Goal: Navigation & Orientation: Go to known website

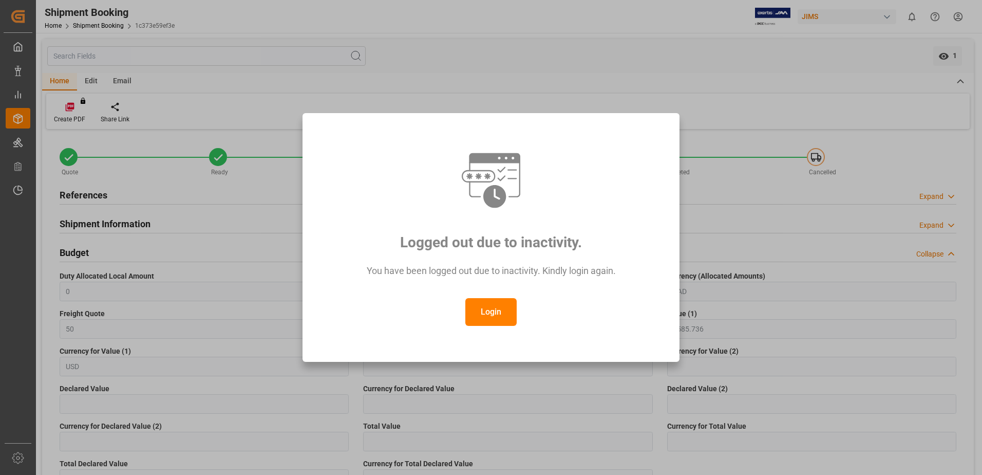
click at [512, 310] on button "Login" at bounding box center [490, 312] width 51 height 28
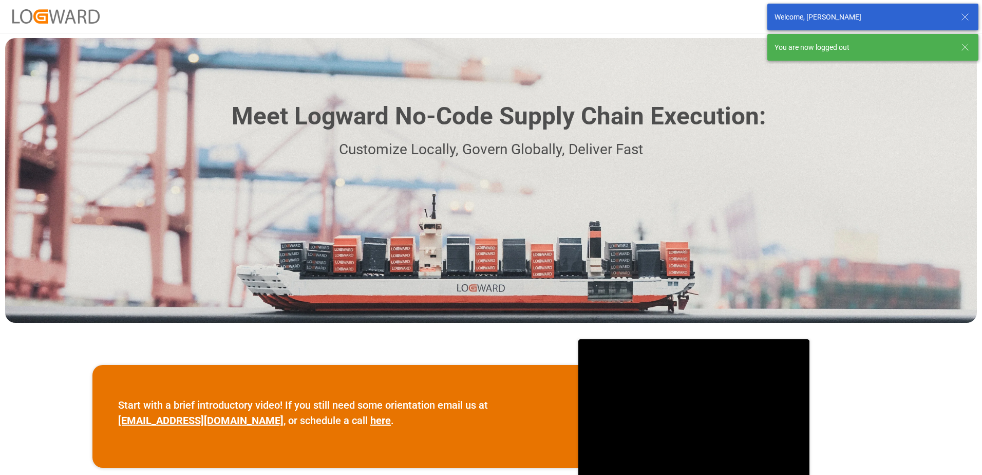
click at [964, 49] on icon at bounding box center [965, 47] width 12 height 12
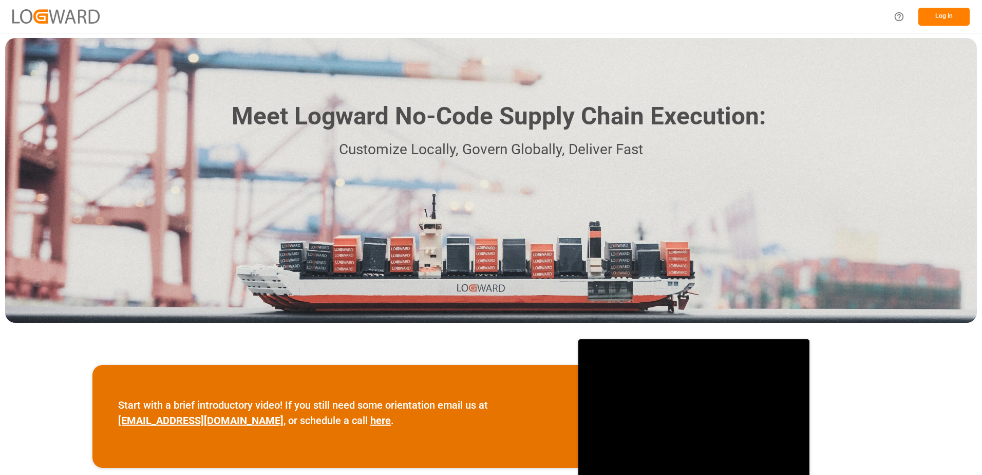
click at [941, 19] on button "Log In" at bounding box center [943, 17] width 51 height 18
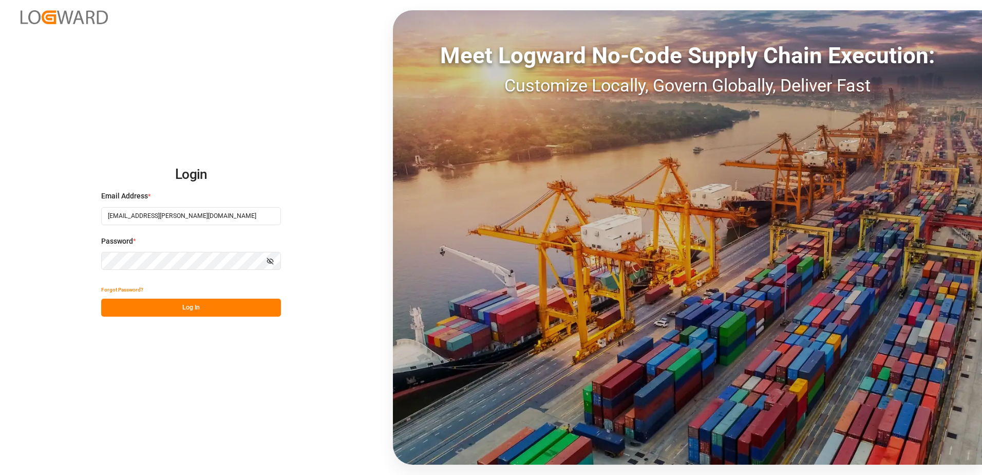
click at [198, 307] on button "Log In" at bounding box center [191, 307] width 180 height 18
